Goal: Task Accomplishment & Management: Use online tool/utility

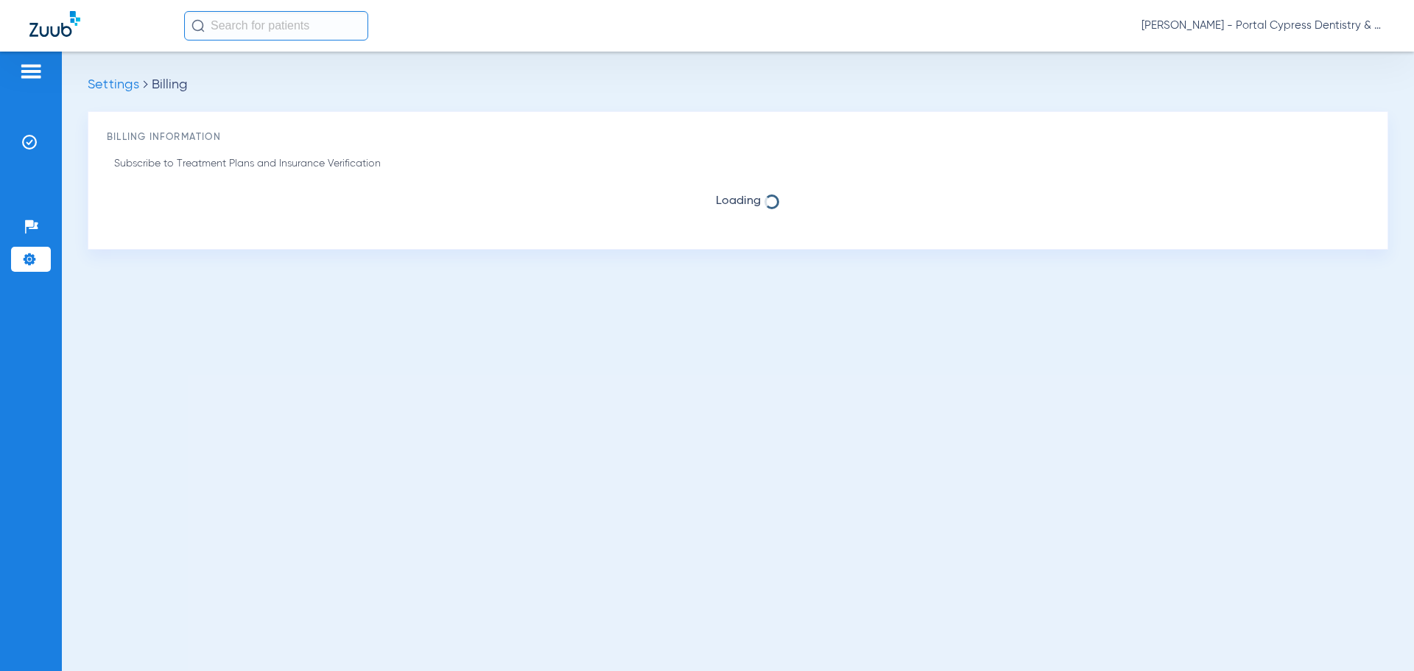
click at [68, 28] on img at bounding box center [54, 24] width 51 height 26
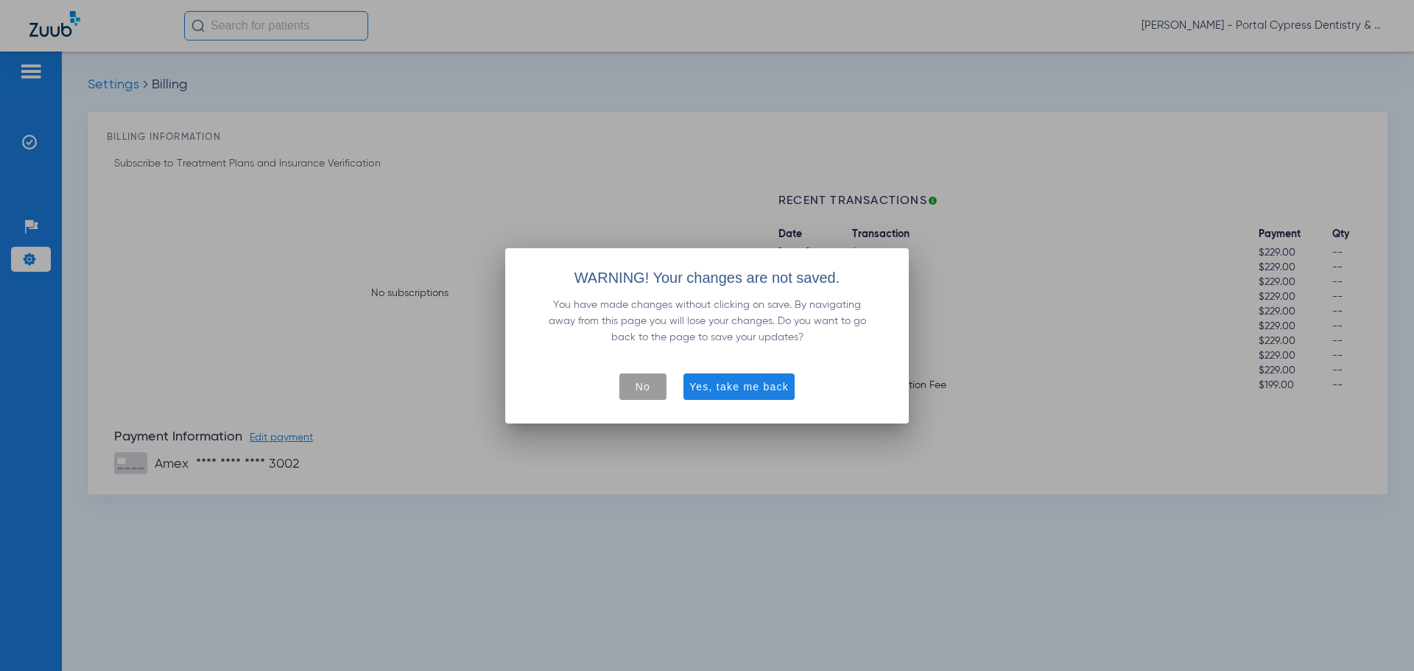
click at [650, 387] on span "No" at bounding box center [642, 386] width 15 height 15
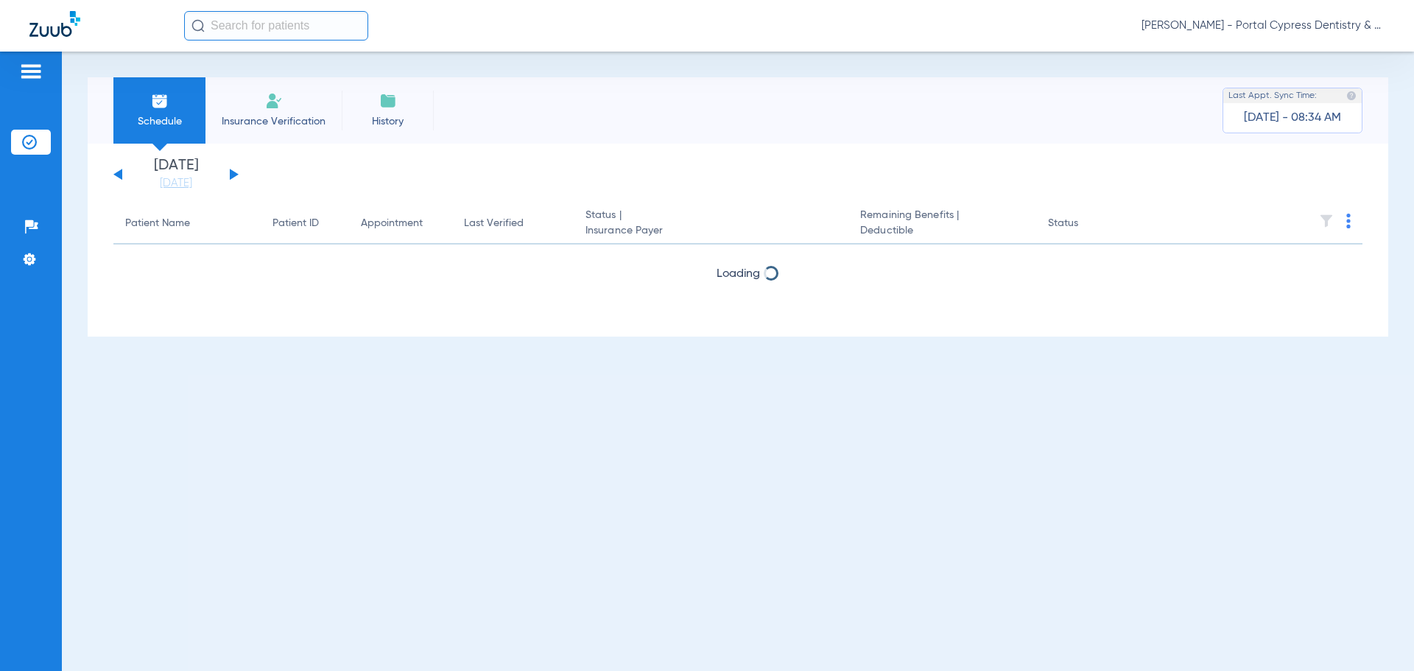
click at [49, 31] on img at bounding box center [54, 24] width 51 height 26
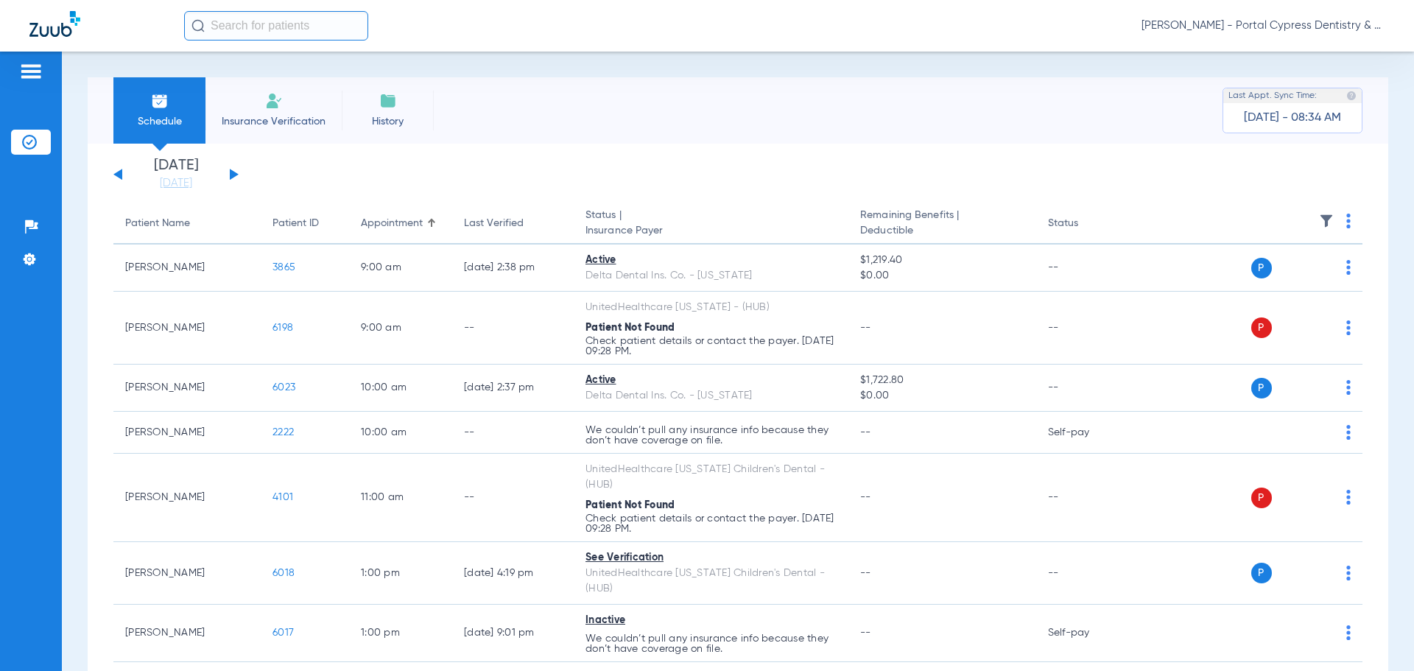
scroll to position [74, 0]
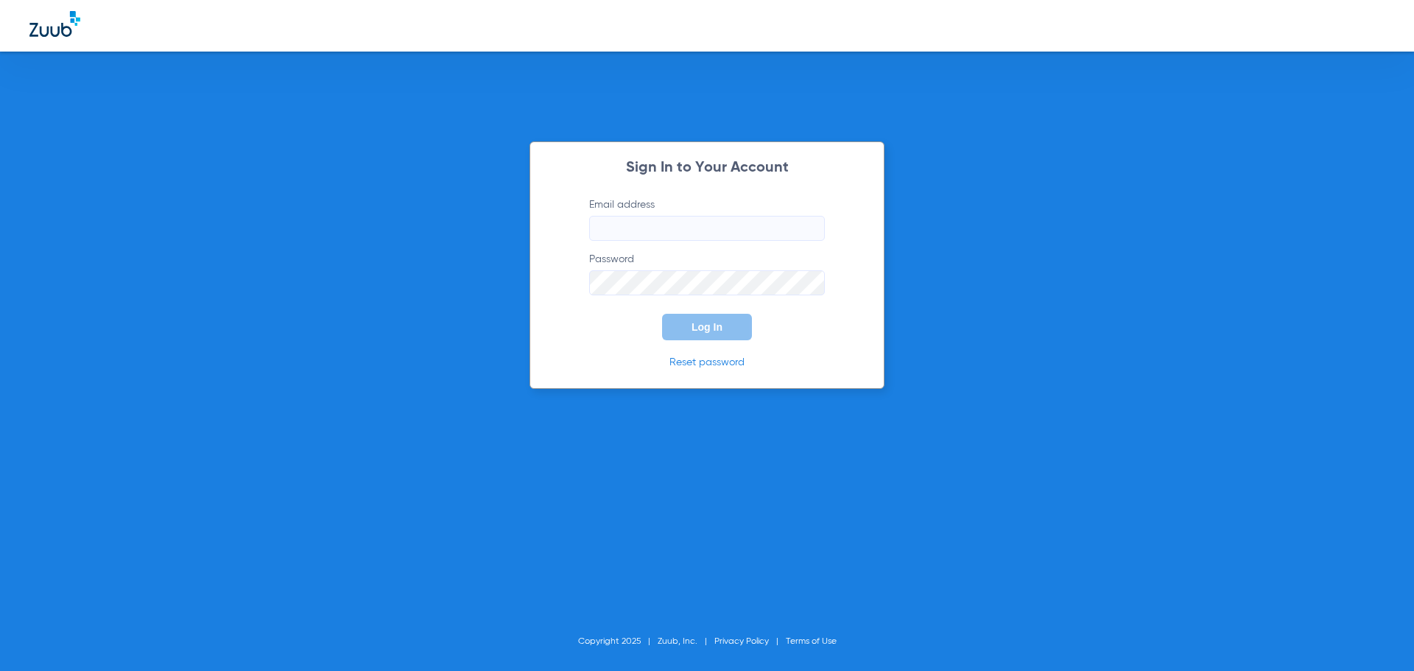
type input "[EMAIL_ADDRESS][DOMAIN_NAME]"
click at [715, 335] on button "Log In" at bounding box center [707, 327] width 90 height 27
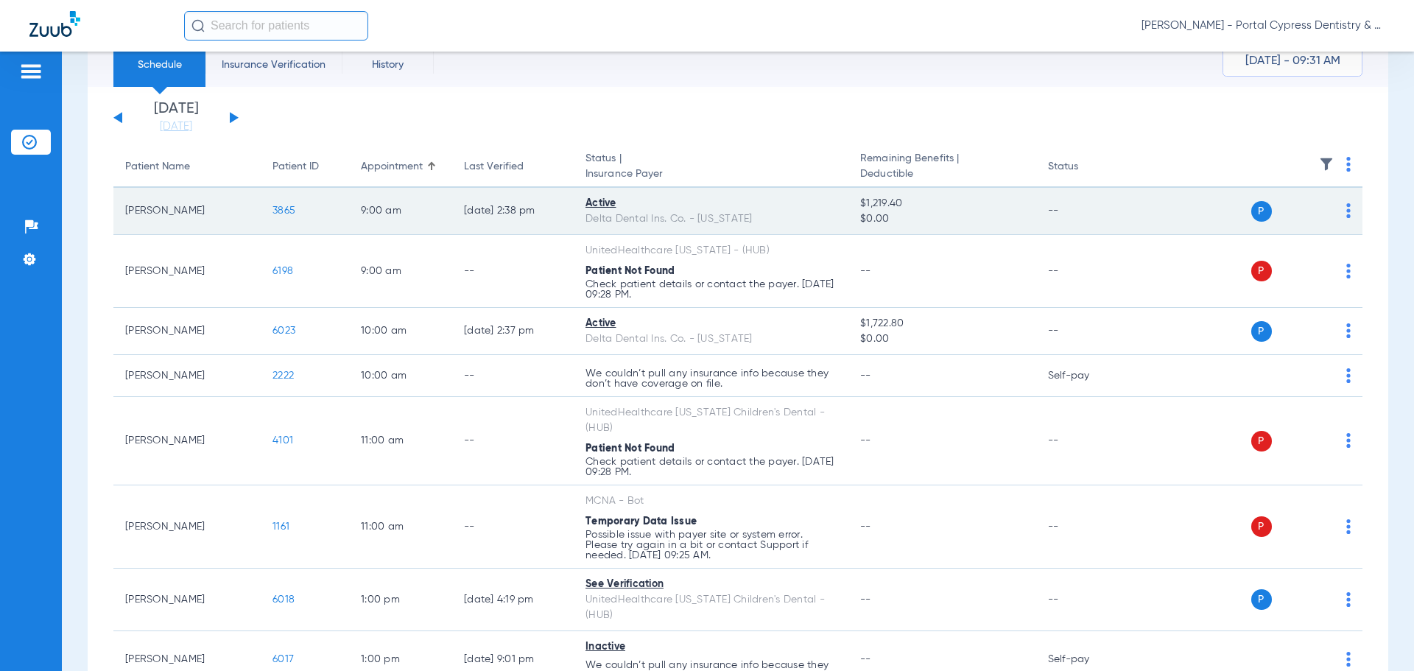
scroll to position [74, 0]
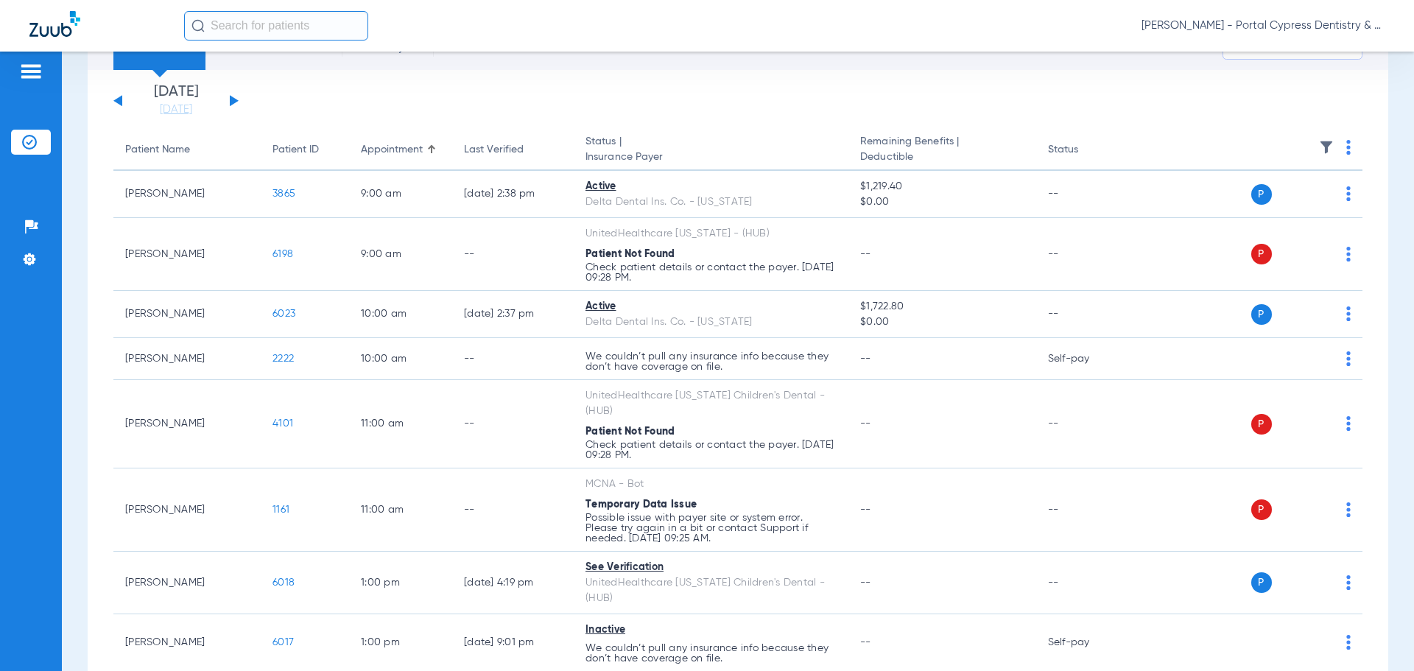
click at [233, 104] on button at bounding box center [234, 100] width 9 height 11
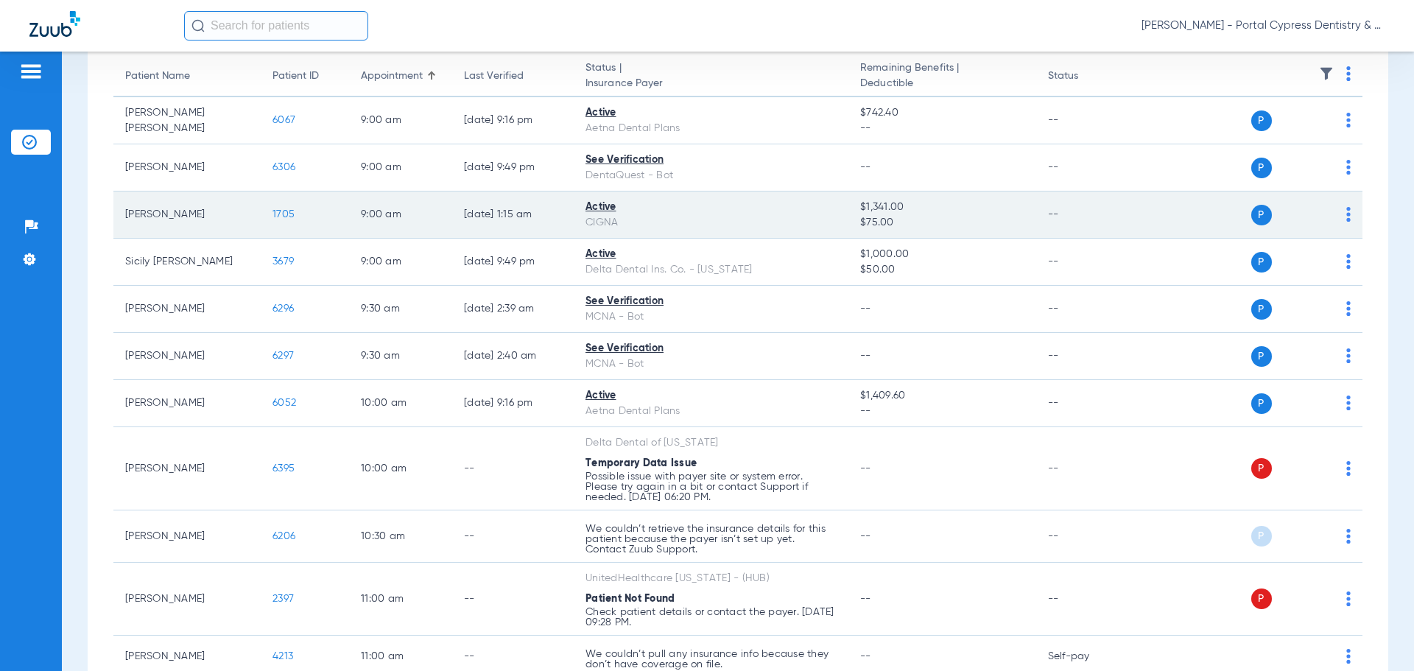
scroll to position [74, 0]
